Goal: Find specific page/section: Locate a particular part of the current website

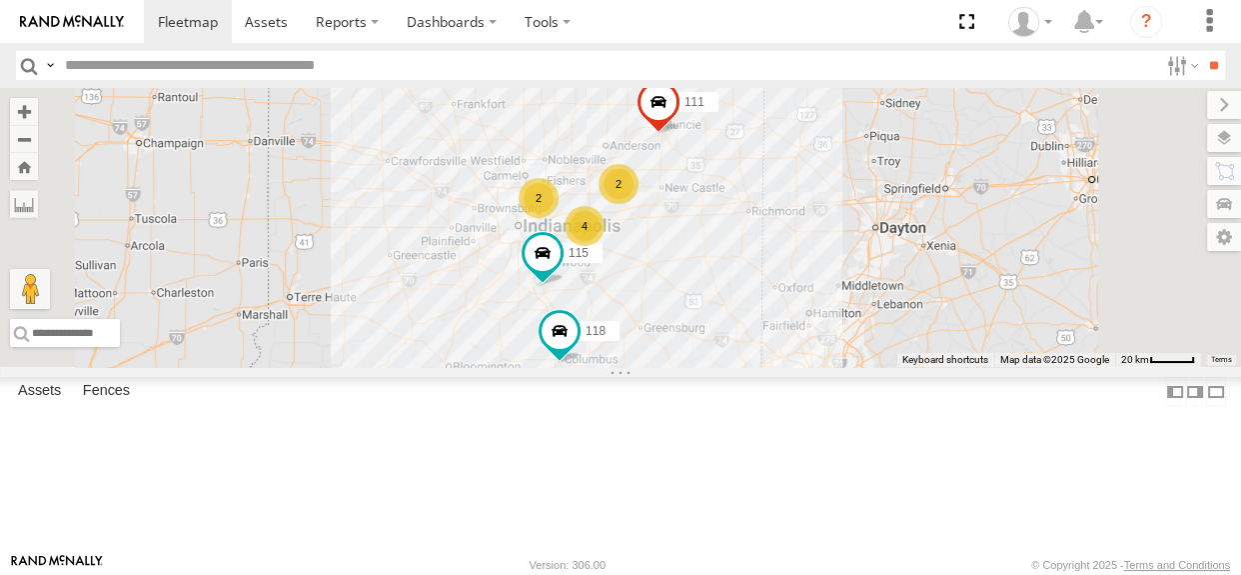
drag, startPoint x: 853, startPoint y: 370, endPoint x: 829, endPoint y: 393, distance: 33.2
click at [829, 367] on div "118 115 111 2 2 4" at bounding box center [620, 227] width 1241 height 279
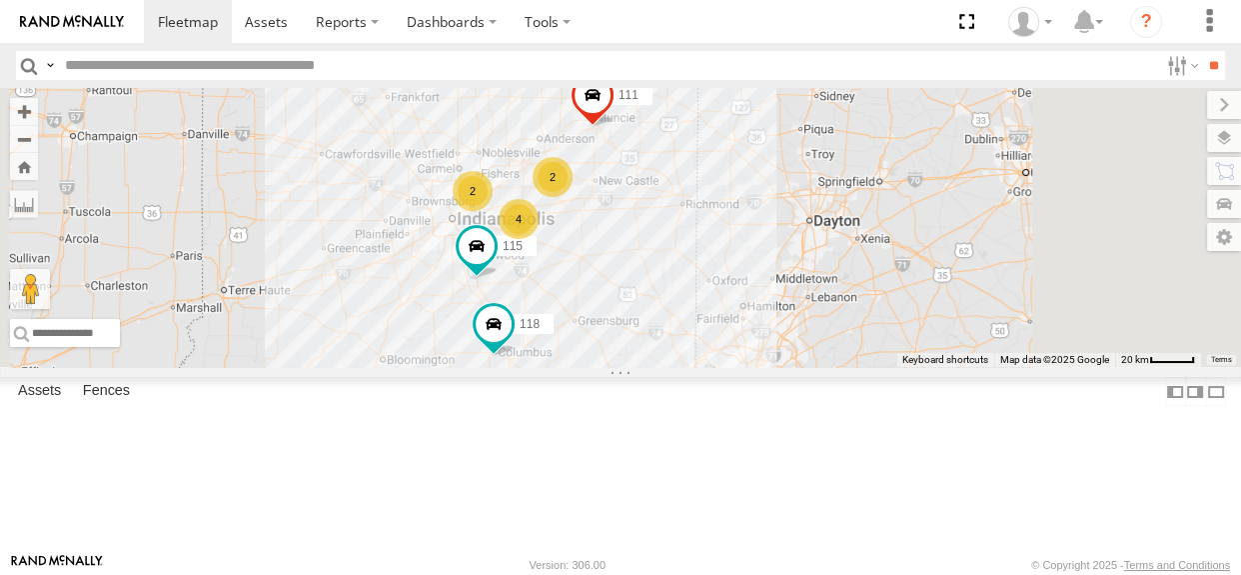
drag, startPoint x: 717, startPoint y: 326, endPoint x: 648, endPoint y: 319, distance: 69.3
click at [648, 319] on div "118 115 111 2 2 4" at bounding box center [620, 227] width 1241 height 279
click at [615, 127] on span at bounding box center [593, 100] width 44 height 54
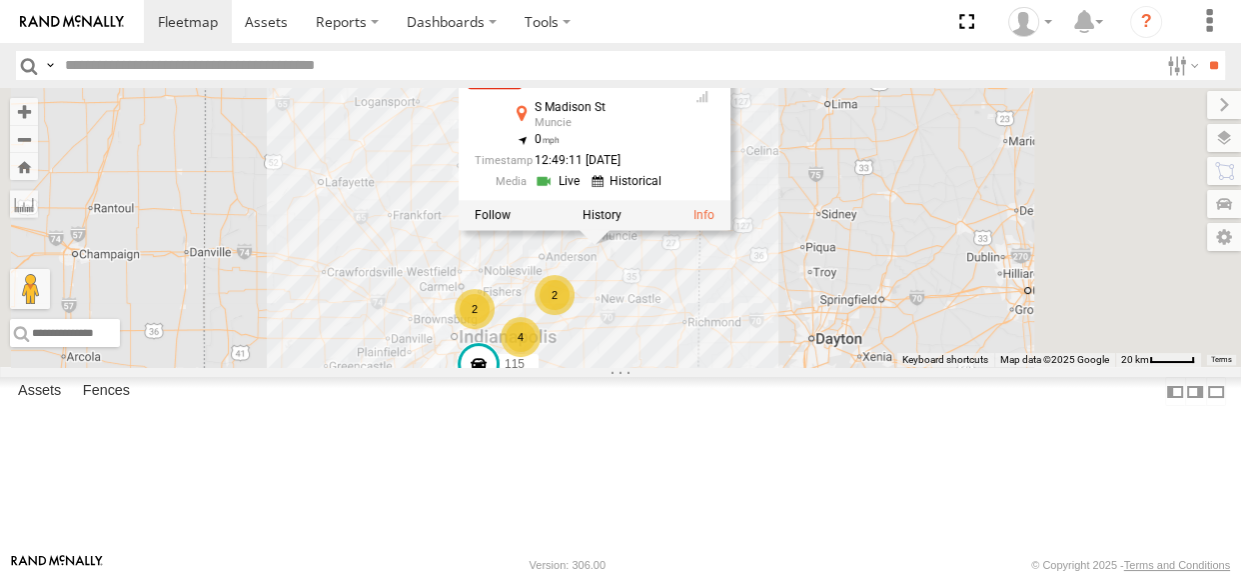
drag, startPoint x: 876, startPoint y: 229, endPoint x: 878, endPoint y: 350, distance: 121.0
click at [878, 350] on div "118 115 111 2 2 4 111 All Assets [GEOGRAPHIC_DATA] 40.15209 , -85.38668 0 12:49…" at bounding box center [620, 227] width 1241 height 279
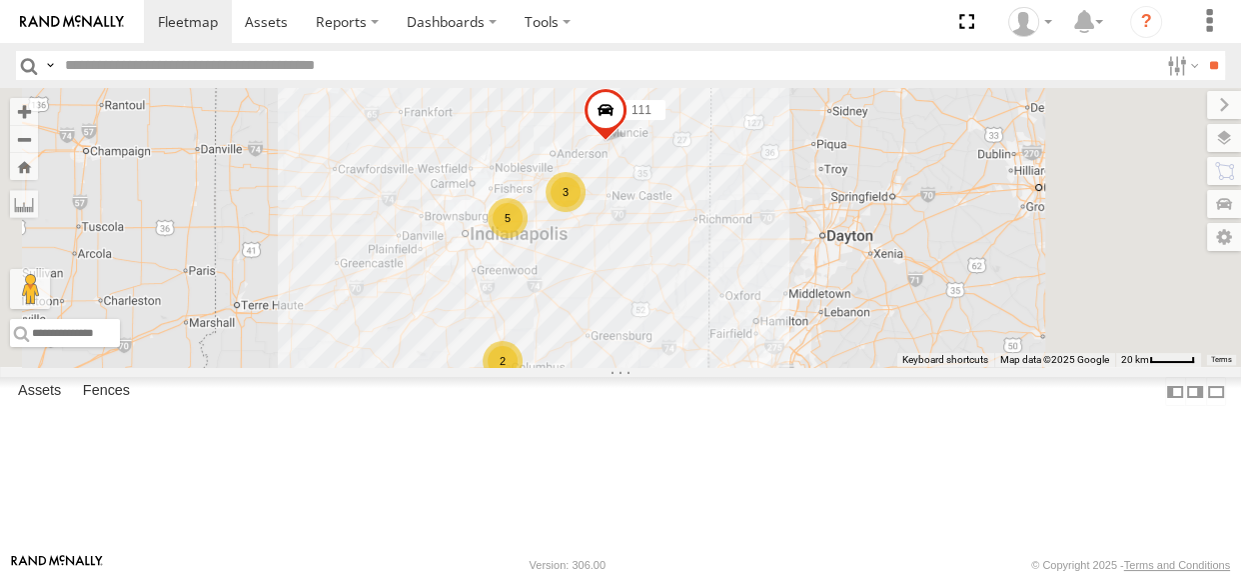
drag, startPoint x: 871, startPoint y: 341, endPoint x: 802, endPoint y: 368, distance: 74.1
click at [802, 367] on div "3 5 2 111" at bounding box center [620, 227] width 1241 height 279
click at [523, 382] on div "2" at bounding box center [503, 362] width 40 height 40
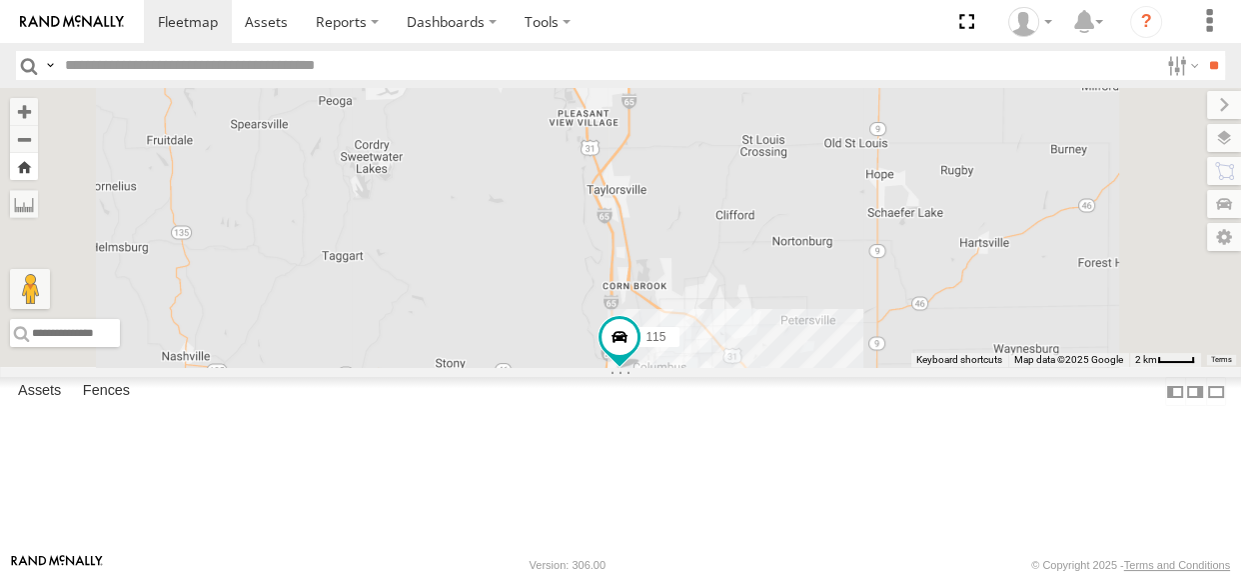
click at [38, 170] on button "Zoom Home" at bounding box center [24, 166] width 28 height 27
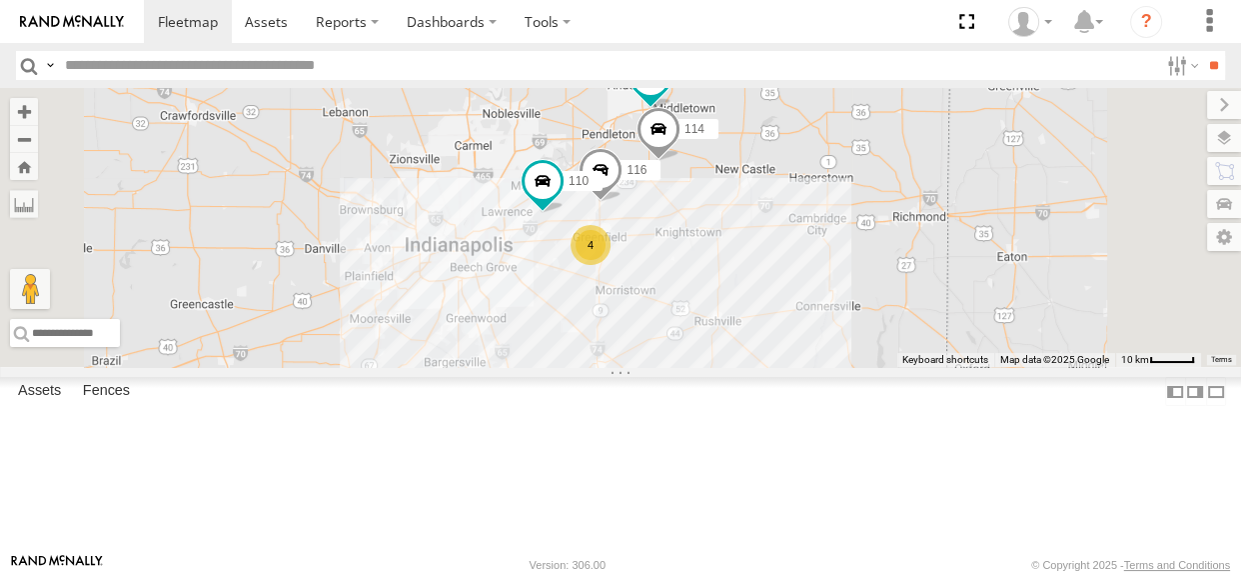
drag, startPoint x: 929, startPoint y: 284, endPoint x: 903, endPoint y: 306, distance: 34.0
click at [903, 306] on div "118 115 111 114 116 110 4 112" at bounding box center [620, 227] width 1241 height 279
